Goal: Task Accomplishment & Management: Complete application form

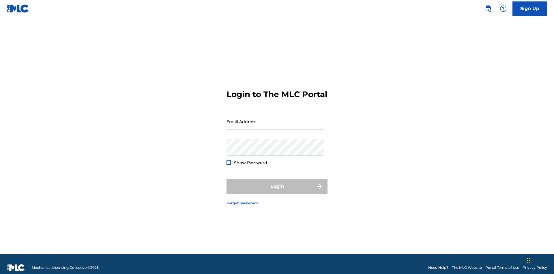
scroll to position [8, 0]
click at [530, 8] on link "Sign Up" at bounding box center [529, 8] width 35 height 14
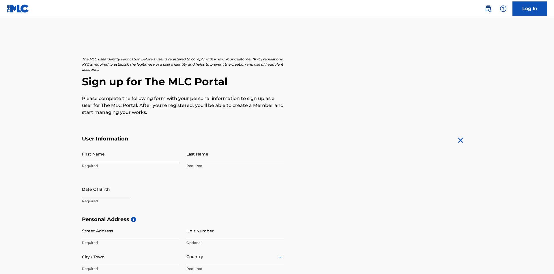
click at [131, 145] on input "First Name" at bounding box center [131, 153] width 98 height 16
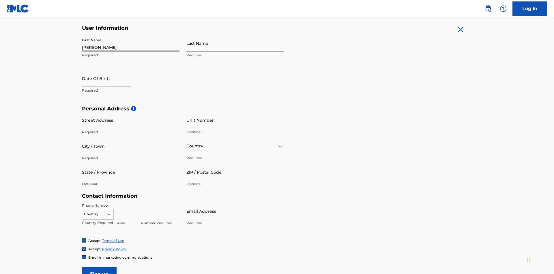
type input "[PERSON_NAME]"
click at [235, 43] on input "Last Name" at bounding box center [235, 43] width 98 height 16
type input "Ribble"
click at [111, 70] on input "text" at bounding box center [106, 78] width 49 height 16
select select "8"
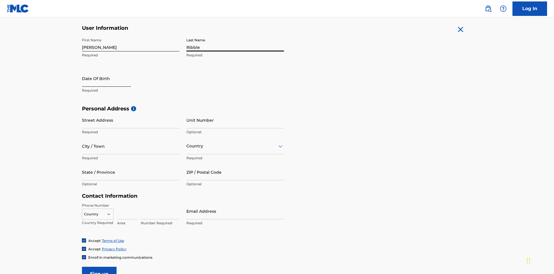
select select "2025"
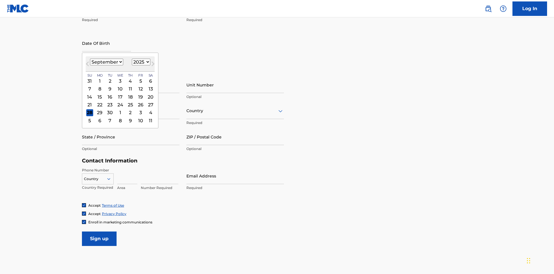
click at [106, 62] on select "January February March April May June July August September October November De…" at bounding box center [106, 62] width 33 height 7
select select "0"
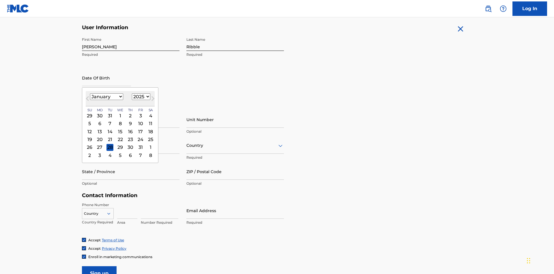
click at [140, 96] on select "1900 1901 1902 1903 1904 1905 1906 1907 1908 1909 1910 1911 1912 1913 1914 1915…" at bounding box center [141, 96] width 18 height 7
select select "1985"
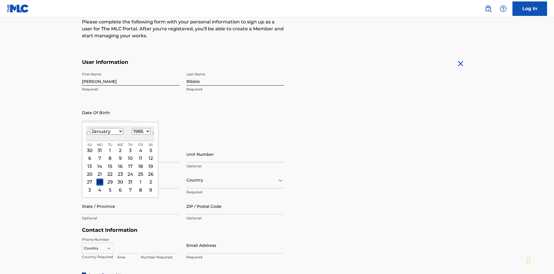
click at [140, 131] on select "1900 1901 1902 1903 1904 1905 1906 1907 1908 1909 1910 1911 1912 1913 1914 1915…" at bounding box center [141, 131] width 18 height 7
click at [110, 155] on div "8" at bounding box center [109, 158] width 7 height 7
type input "[DATE]"
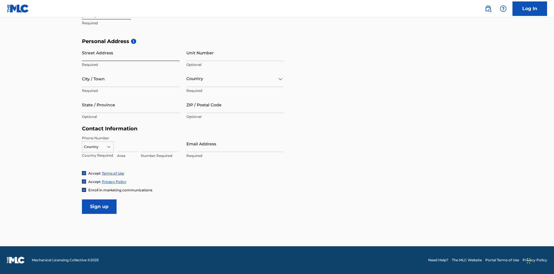
click at [131, 53] on input "Street Address" at bounding box center [131, 52] width 98 height 16
type input "[STREET_ADDRESS]"
click at [131, 78] on input "City / Town" at bounding box center [131, 78] width 98 height 16
type input "[GEOGRAPHIC_DATA]"
click at [187, 78] on input "text" at bounding box center [186, 79] width 1 height 6
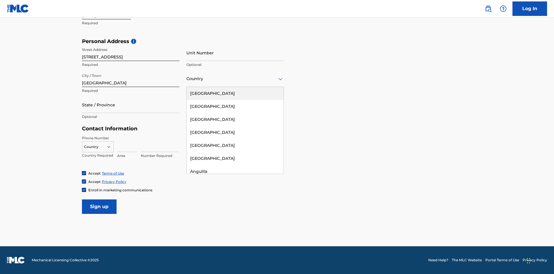
click at [235, 93] on div "[GEOGRAPHIC_DATA]" at bounding box center [235, 93] width 97 height 13
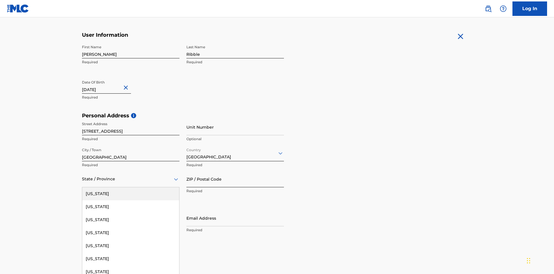
click at [235, 171] on input "ZIP / Postal Code" at bounding box center [235, 179] width 98 height 16
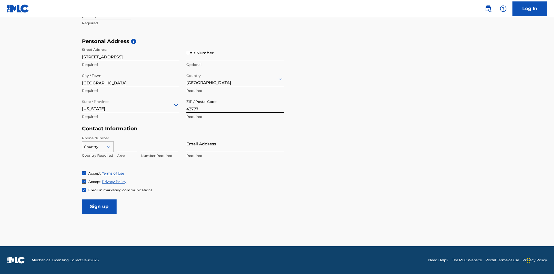
type input "43777"
click at [111, 146] on icon at bounding box center [108, 146] width 5 height 5
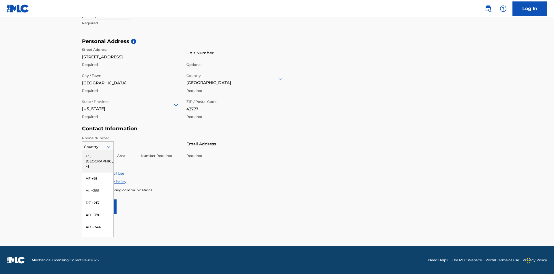
click at [98, 156] on div "US, [GEOGRAPHIC_DATA] +1" at bounding box center [97, 161] width 31 height 23
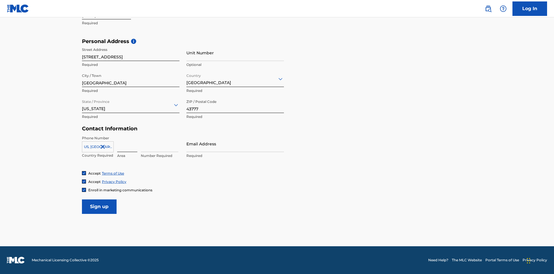
click at [127, 143] on input at bounding box center [127, 143] width 20 height 16
type input "740"
click at [160, 143] on input at bounding box center [160, 143] width 38 height 16
type input "8086351"
click at [235, 143] on input "Email Address" at bounding box center [235, 143] width 98 height 16
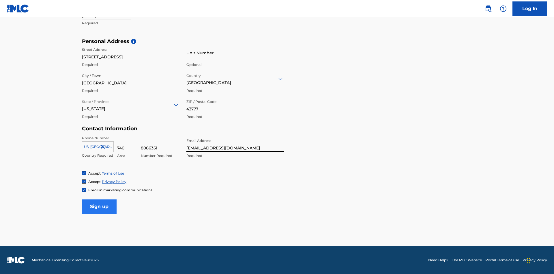
type input "[EMAIL_ADDRESS][DOMAIN_NAME]"
click at [99, 206] on input "Sign up" at bounding box center [99, 206] width 35 height 14
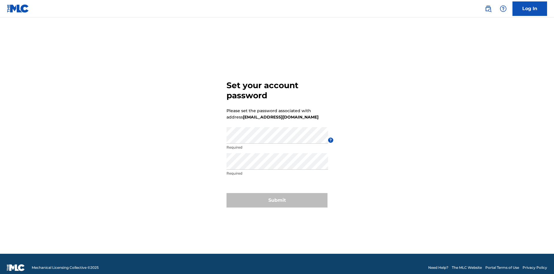
scroll to position [8, 0]
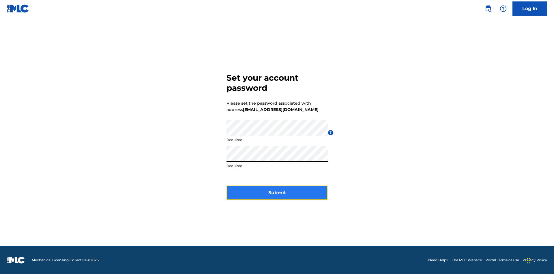
click at [277, 196] on button "Submit" at bounding box center [277, 192] width 101 height 14
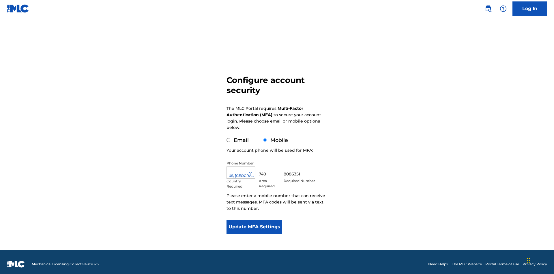
scroll to position [0, 0]
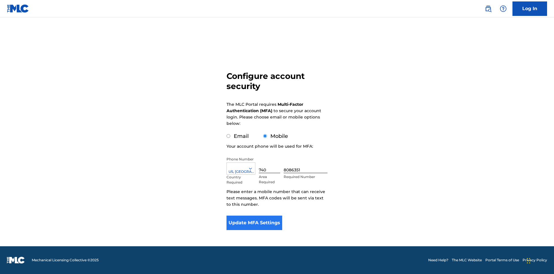
click at [229, 136] on input "Email" at bounding box center [229, 136] width 4 height 4
radio input "true"
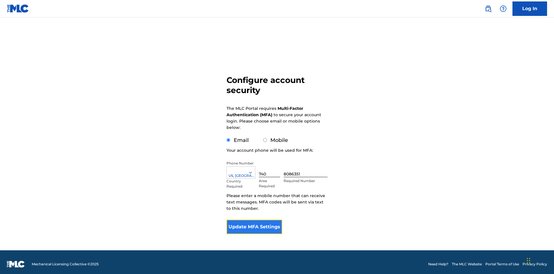
click at [254, 219] on button "Update MFA Settings" at bounding box center [255, 226] width 56 height 14
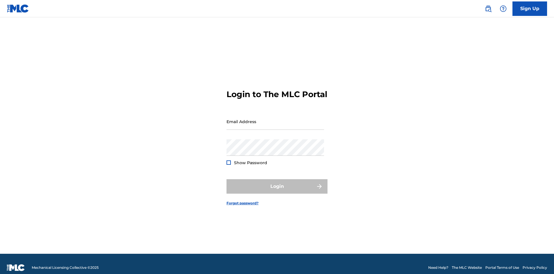
scroll to position [8, 0]
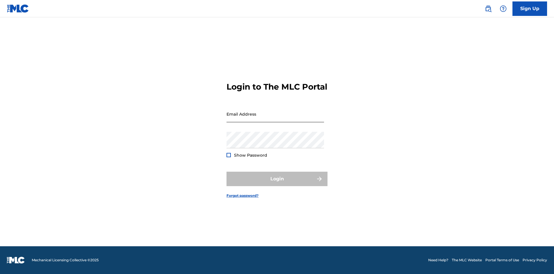
click at [275, 119] on input "Email Address" at bounding box center [276, 114] width 98 height 16
type input "[EMAIL_ADDRESS][DOMAIN_NAME]"
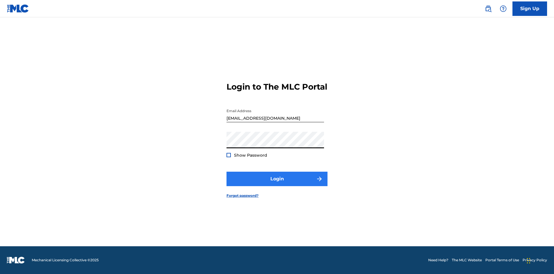
click at [277, 184] on button "Login" at bounding box center [277, 178] width 101 height 14
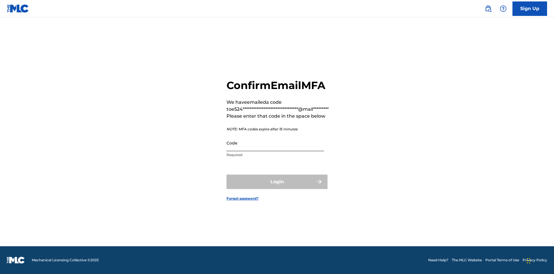
click at [275, 143] on input "Code" at bounding box center [276, 142] width 98 height 16
type input "397040"
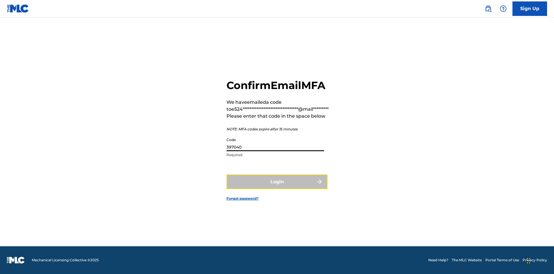
click at [277, 181] on button "Login" at bounding box center [277, 181] width 101 height 14
